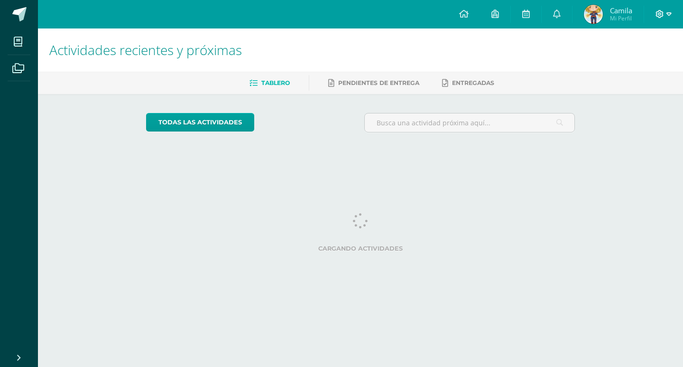
click at [659, 13] on icon at bounding box center [660, 14] width 8 height 8
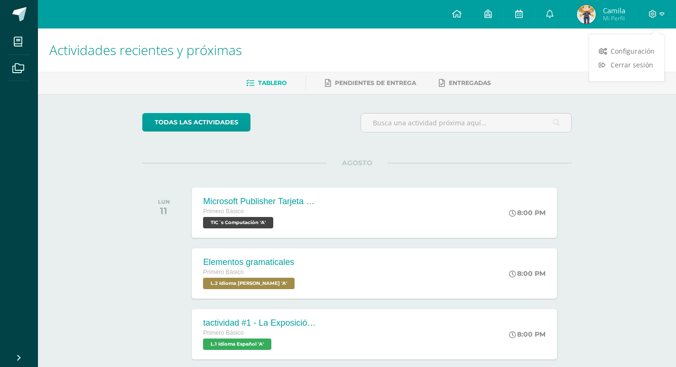
click at [264, 118] on div "todas las Actividades" at bounding box center [230, 126] width 182 height 27
click at [261, 285] on span "L.2 Idioma [PERSON_NAME] 'A'" at bounding box center [248, 283] width 93 height 11
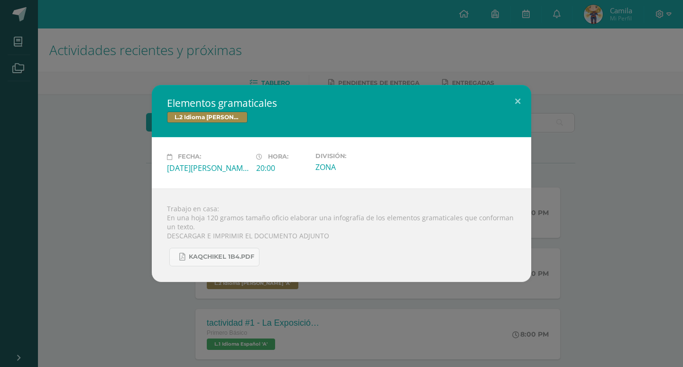
click at [533, 105] on div "Elementos gramaticales L.2 Idioma Maya Kaqchikel Fecha: Lunes 11 de Agosto Hora…" at bounding box center [342, 183] width 676 height 197
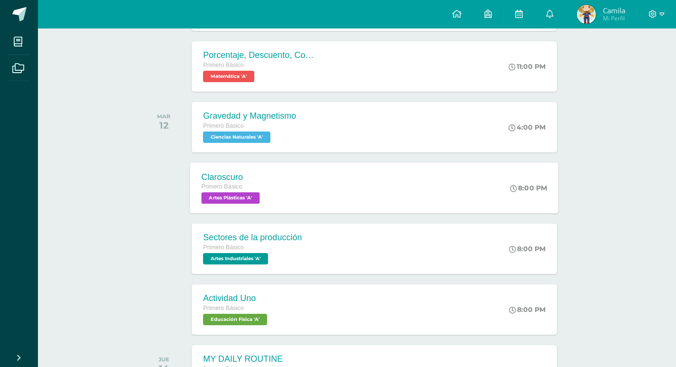
scroll to position [329, 0]
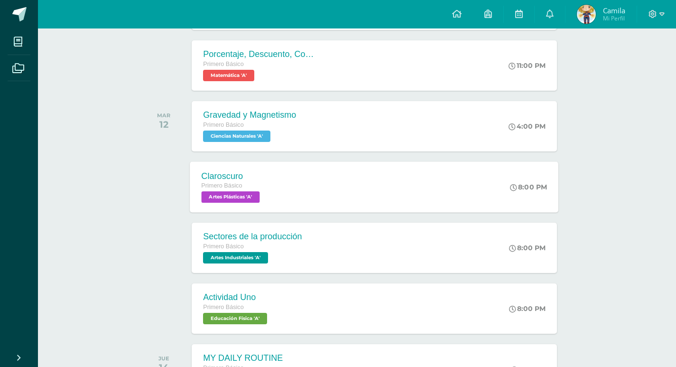
click at [280, 257] on div "Primero Básico Artes Industriales 'A'" at bounding box center [252, 253] width 99 height 22
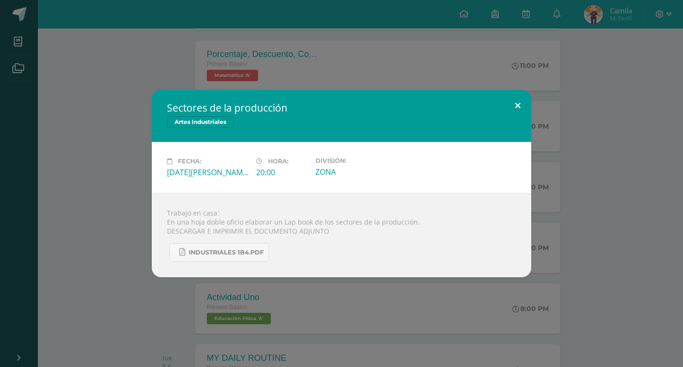
click at [524, 104] on button at bounding box center [518, 106] width 27 height 32
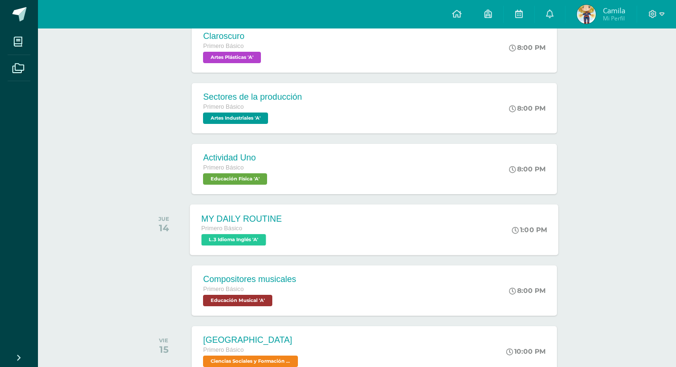
scroll to position [519, 0]
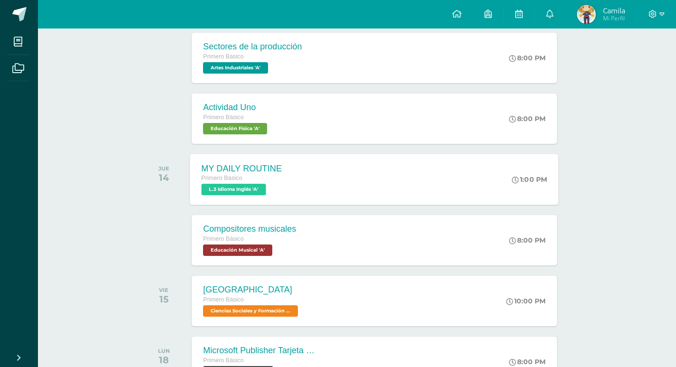
click at [248, 173] on div "MY DAILY ROUTINE" at bounding box center [242, 168] width 81 height 10
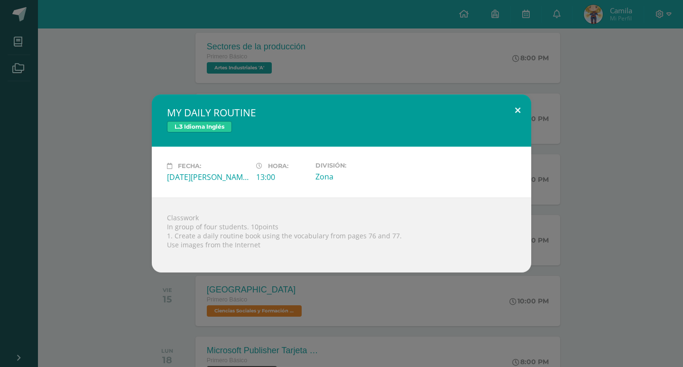
click at [529, 113] on button at bounding box center [518, 110] width 27 height 32
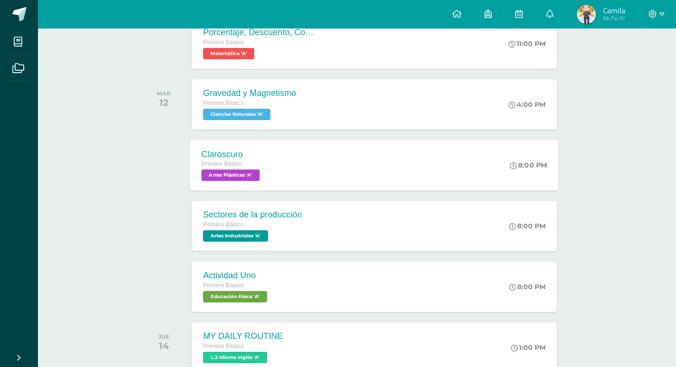
scroll to position [329, 0]
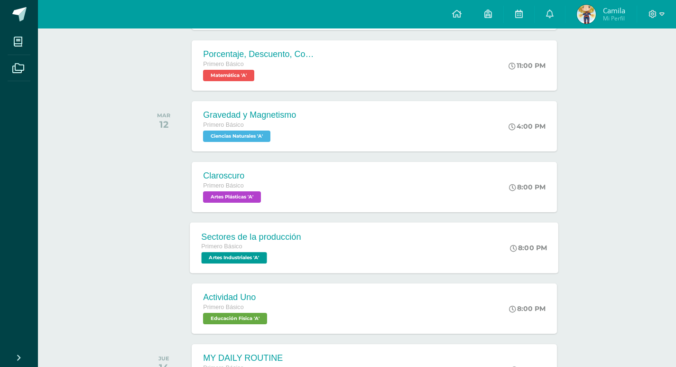
click at [257, 238] on div "Sectores de la producción" at bounding box center [252, 237] width 100 height 10
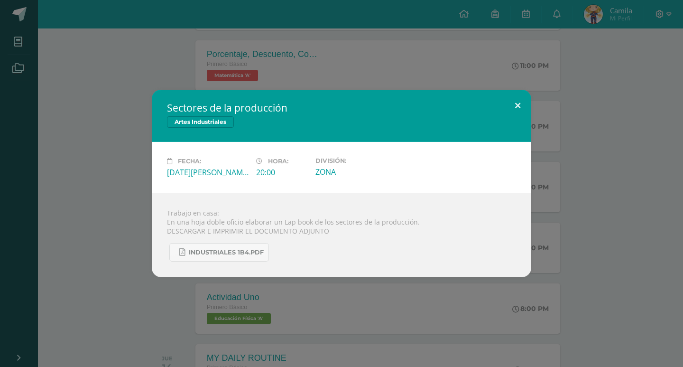
click at [517, 108] on button at bounding box center [518, 106] width 27 height 32
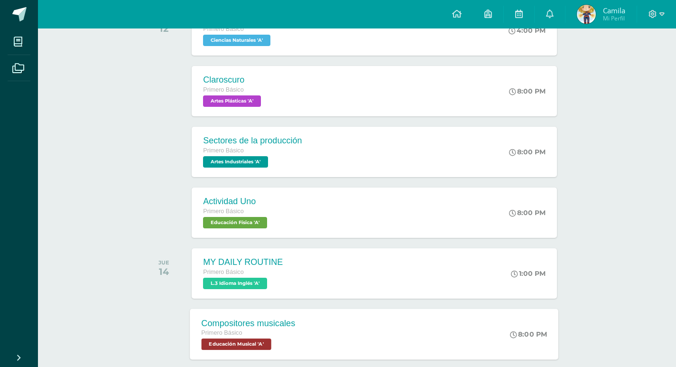
scroll to position [472, 0]
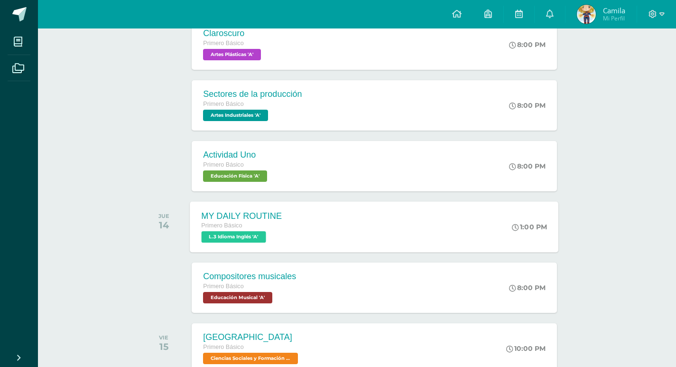
click at [256, 217] on div "MY DAILY ROUTINE" at bounding box center [242, 216] width 81 height 10
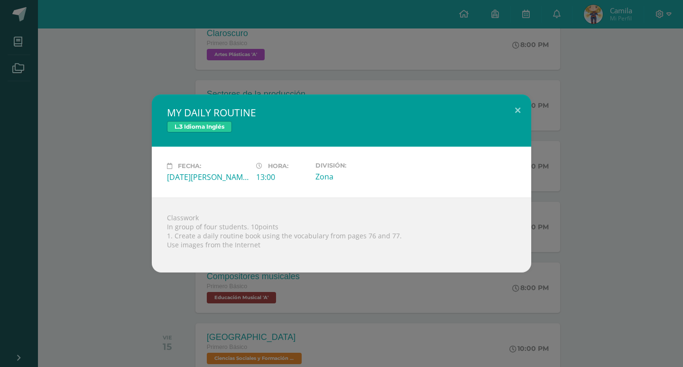
click at [549, 104] on div "MY DAILY ROUTINE L.3 Idioma Inglés Fecha: Jueves 14 de Agosto Hora: 13:00 Divis…" at bounding box center [342, 183] width 676 height 178
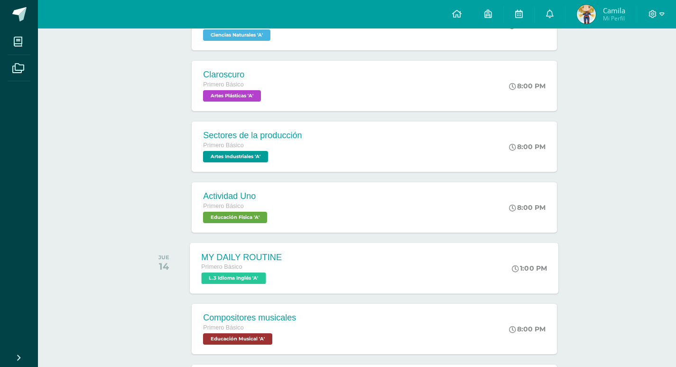
scroll to position [519, 0]
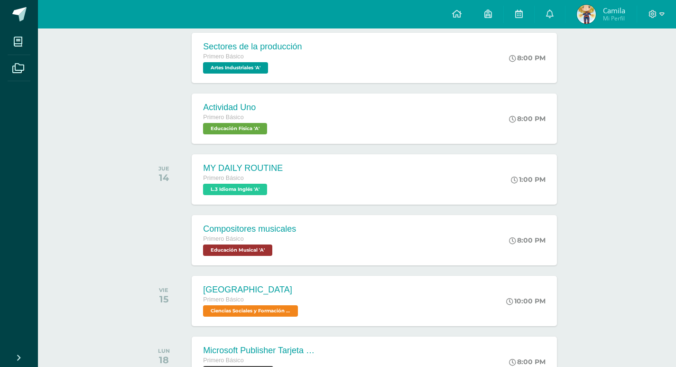
click at [231, 327] on div "VIE 15 Egipto Primero Básico Ciencias Sociales y Formación Ciudadana 'A' 10:00 …" at bounding box center [357, 300] width 430 height 53
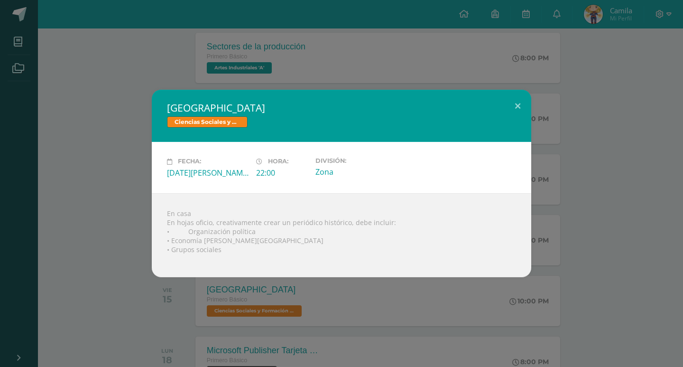
click at [538, 114] on div "Egipto Ciencias Sociales y Formación Ciudadana Fecha: Viernes 15 de Agosto Hora…" at bounding box center [342, 183] width 676 height 187
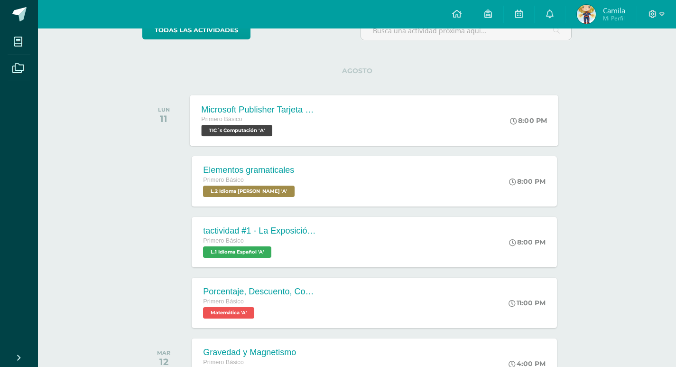
scroll to position [0, 0]
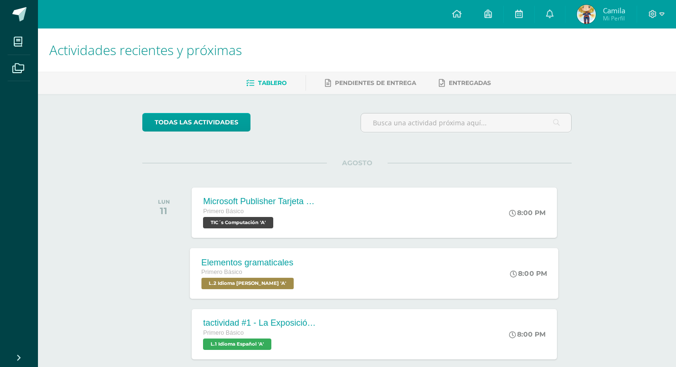
click at [270, 283] on span "L.2 Idioma [PERSON_NAME] 'A'" at bounding box center [248, 283] width 93 height 11
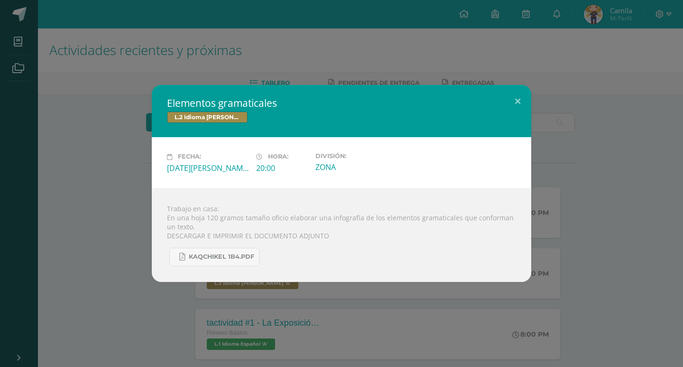
click at [502, 105] on h2 "Elementos gramaticales" at bounding box center [341, 102] width 349 height 13
click at [518, 108] on button at bounding box center [518, 101] width 27 height 32
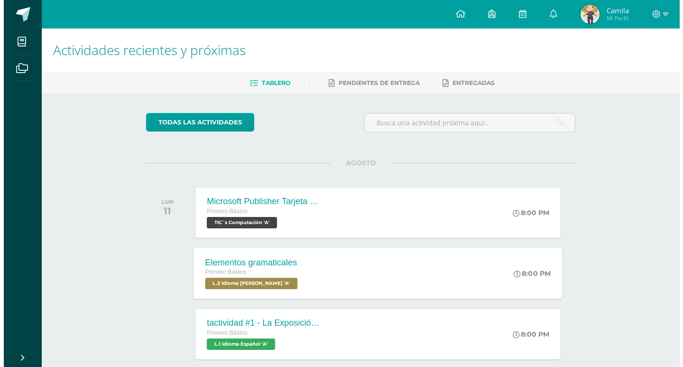
scroll to position [190, 0]
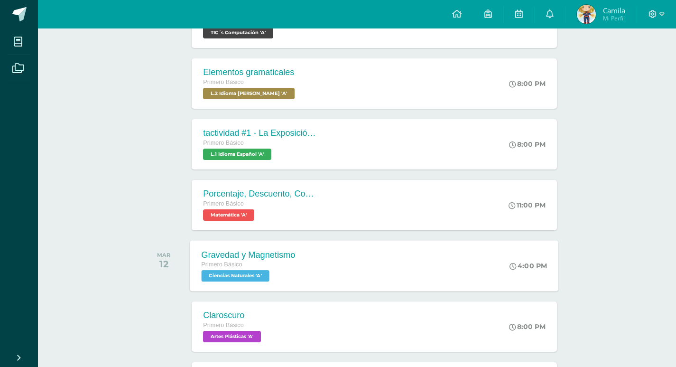
click at [261, 277] on span "Ciencias Naturales 'A'" at bounding box center [236, 275] width 68 height 11
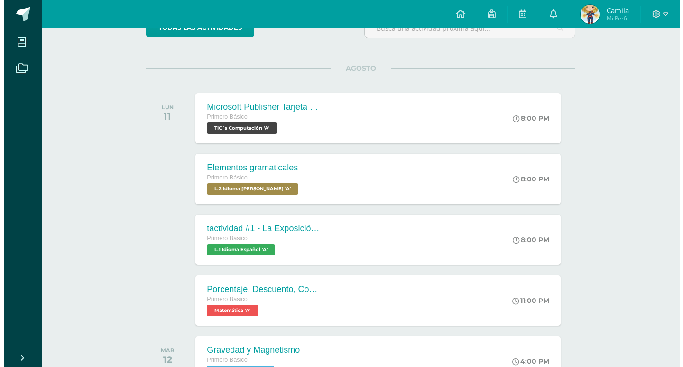
scroll to position [95, 0]
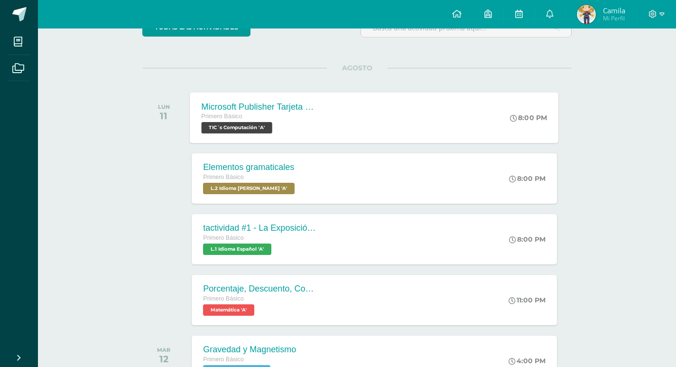
click at [291, 127] on div "Primero Básico TIC´s Computación 'A'" at bounding box center [259, 123] width 115 height 22
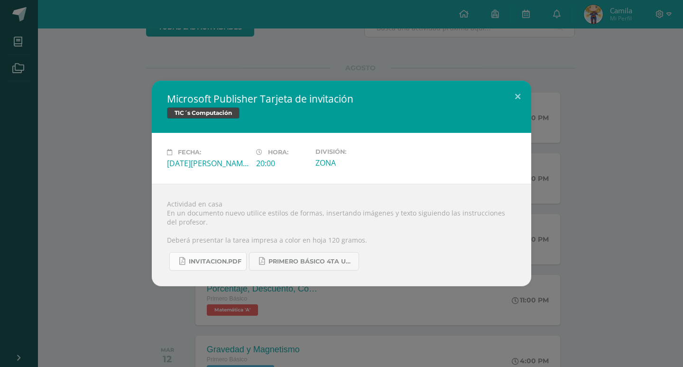
click at [202, 259] on span "INVITACION.pdf" at bounding box center [215, 262] width 53 height 8
